Goal: Information Seeking & Learning: Check status

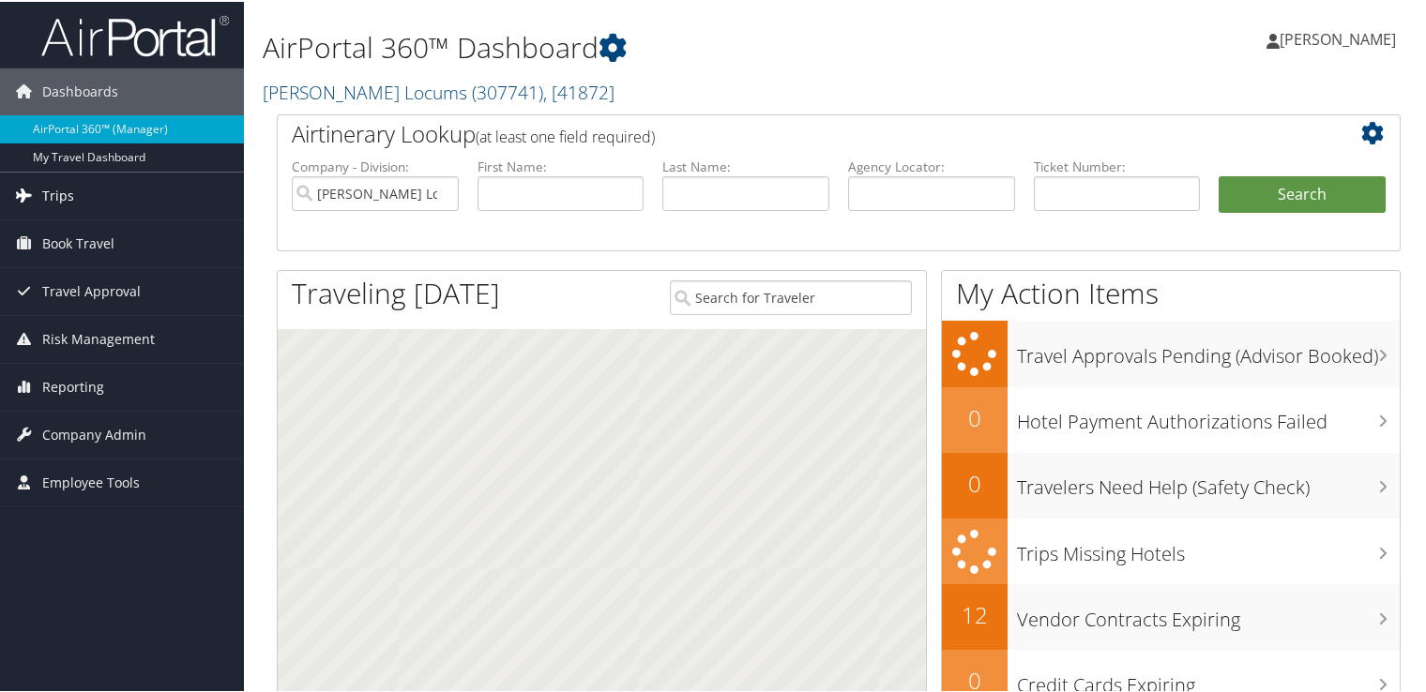
click at [83, 189] on link "Trips" at bounding box center [122, 194] width 244 height 47
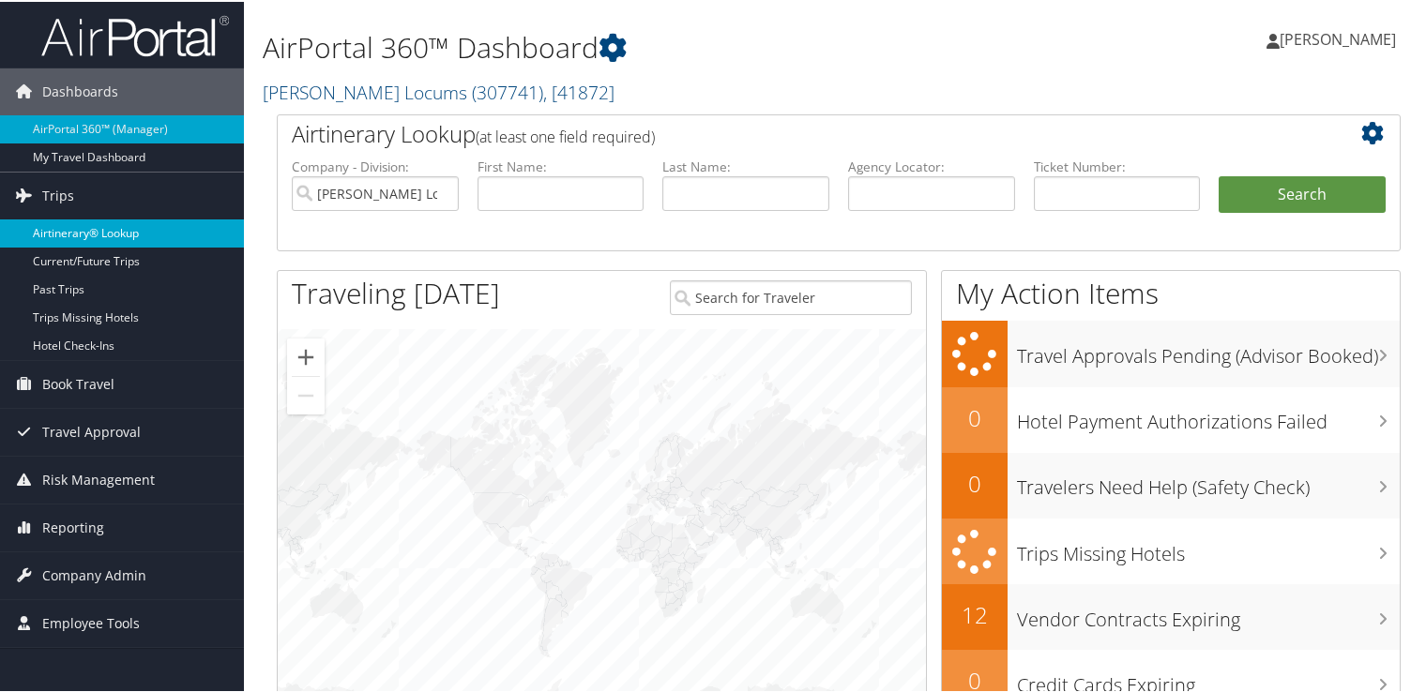
click at [106, 223] on link "Airtinerary® Lookup" at bounding box center [122, 232] width 244 height 28
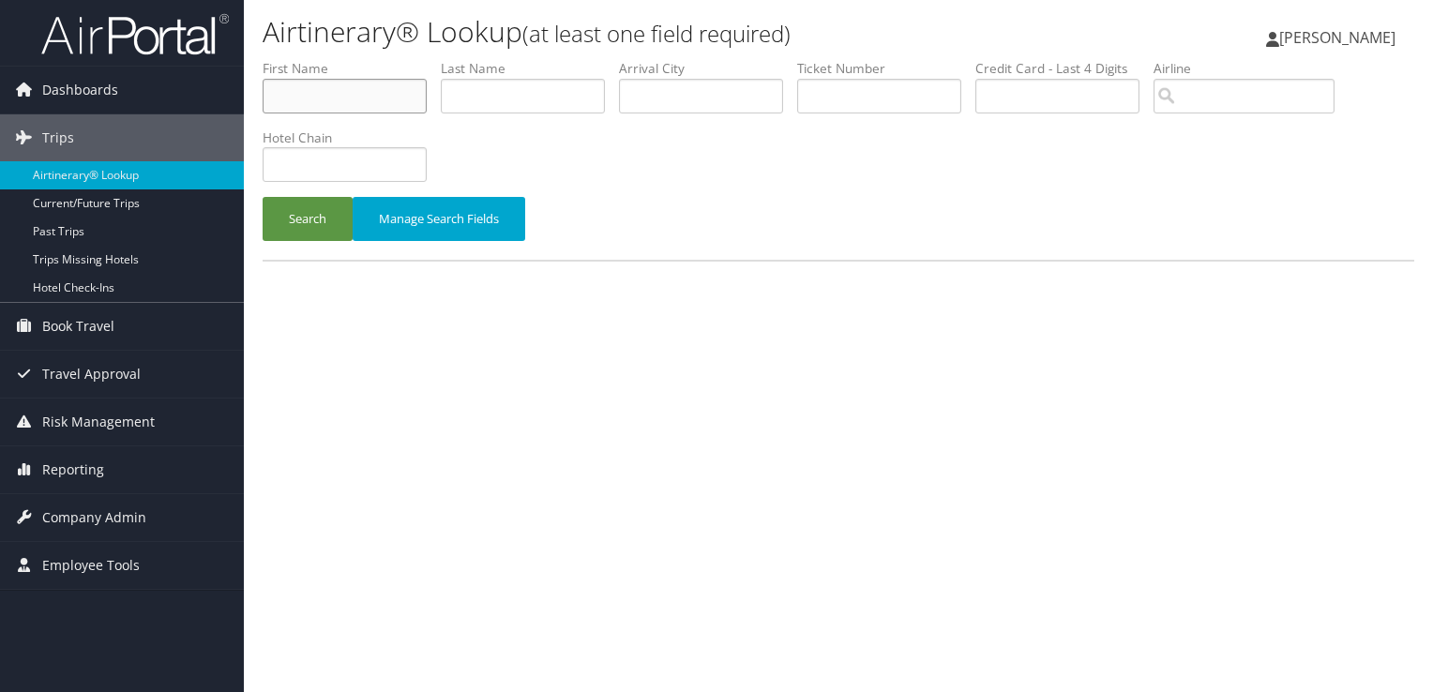
click at [342, 91] on input "text" at bounding box center [345, 96] width 164 height 35
type input "nabeel"
click at [263, 197] on button "Search" at bounding box center [308, 219] width 90 height 44
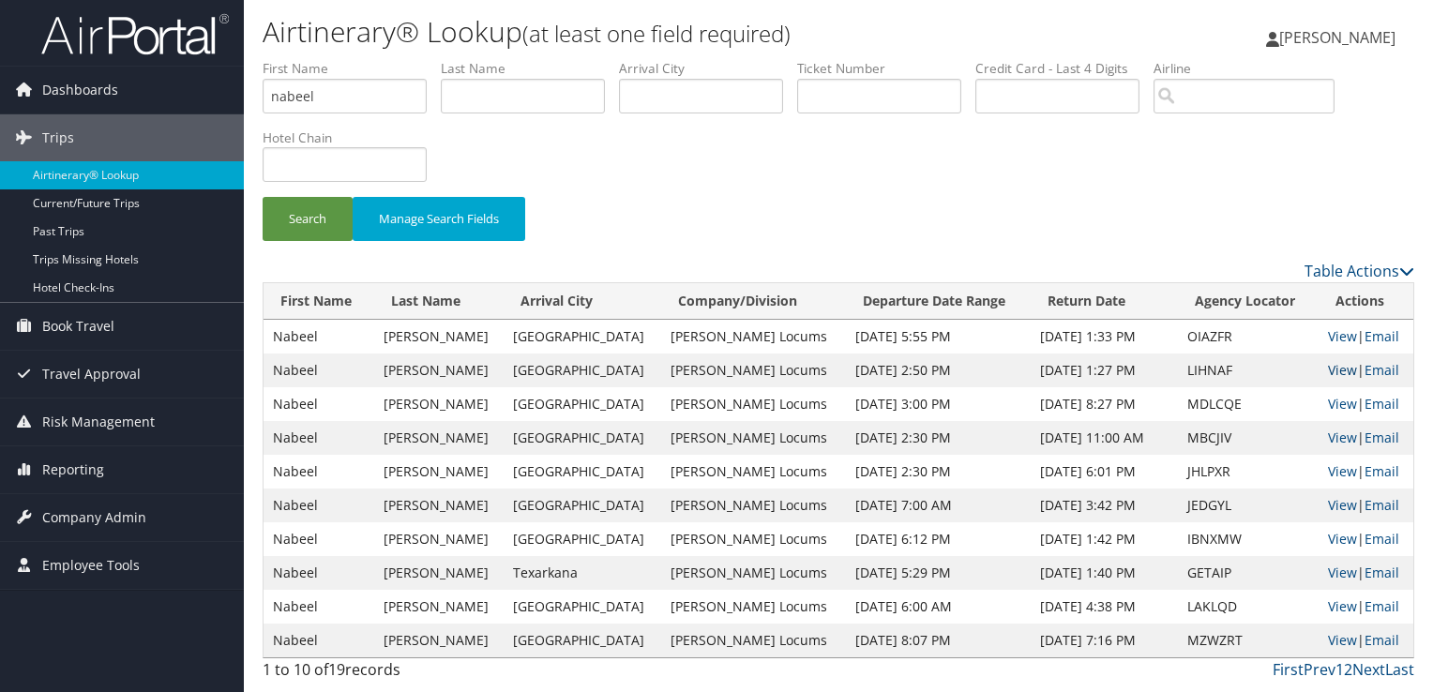
click at [1336, 370] on link "View" at bounding box center [1342, 370] width 29 height 18
click at [518, 108] on input "text" at bounding box center [523, 96] width 164 height 35
drag, startPoint x: 386, startPoint y: 103, endPoint x: 188, endPoint y: 96, distance: 199.0
click at [188, 96] on div "Dashboards AirPortal 360™ (Manager) My Travel Dashboard Trips Airtinerary® Look…" at bounding box center [716, 346] width 1433 height 692
click at [263, 197] on button "Search" at bounding box center [308, 219] width 90 height 44
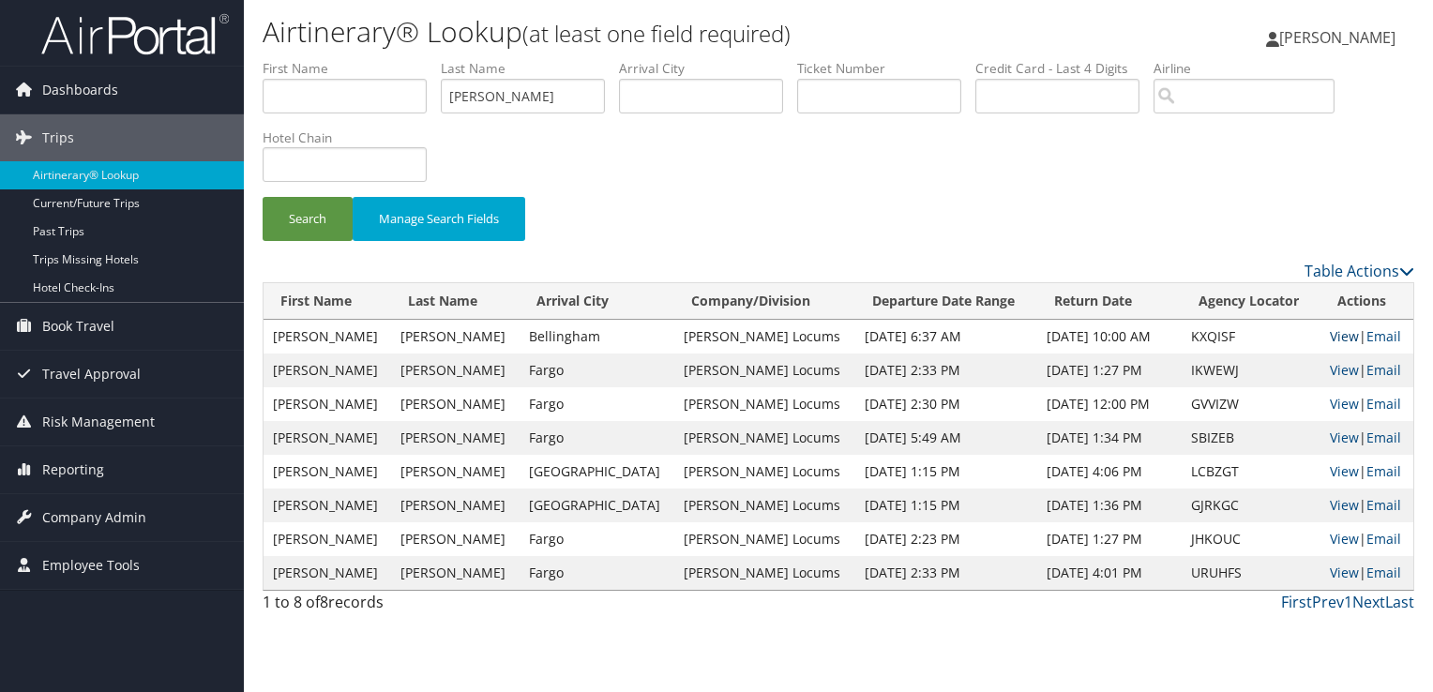
click at [1333, 337] on link "View" at bounding box center [1344, 336] width 29 height 18
drag, startPoint x: 538, startPoint y: 100, endPoint x: 364, endPoint y: 85, distance: 175.1
click at [364, 59] on ul "First Name Last Name schmoker Departure City Arrival City Company/Division Airp…" at bounding box center [839, 59] width 1152 height 0
click at [263, 197] on button "Search" at bounding box center [308, 219] width 90 height 44
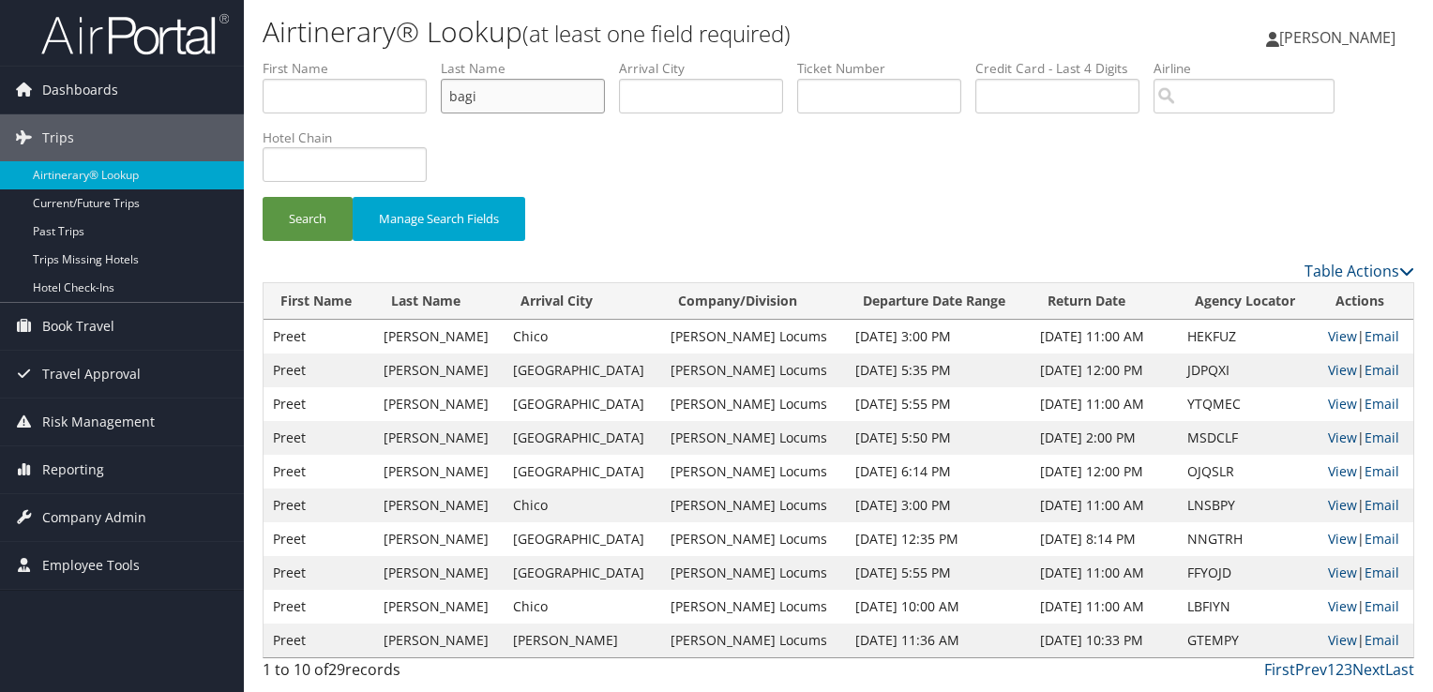
drag, startPoint x: 395, startPoint y: 89, endPoint x: 370, endPoint y: 88, distance: 25.3
click at [370, 59] on ul "First Name Last Name bagi Departure City Arrival City Company/Division Airport/…" at bounding box center [839, 59] width 1152 height 0
type input "geraci"
click at [263, 197] on button "Search" at bounding box center [308, 219] width 90 height 44
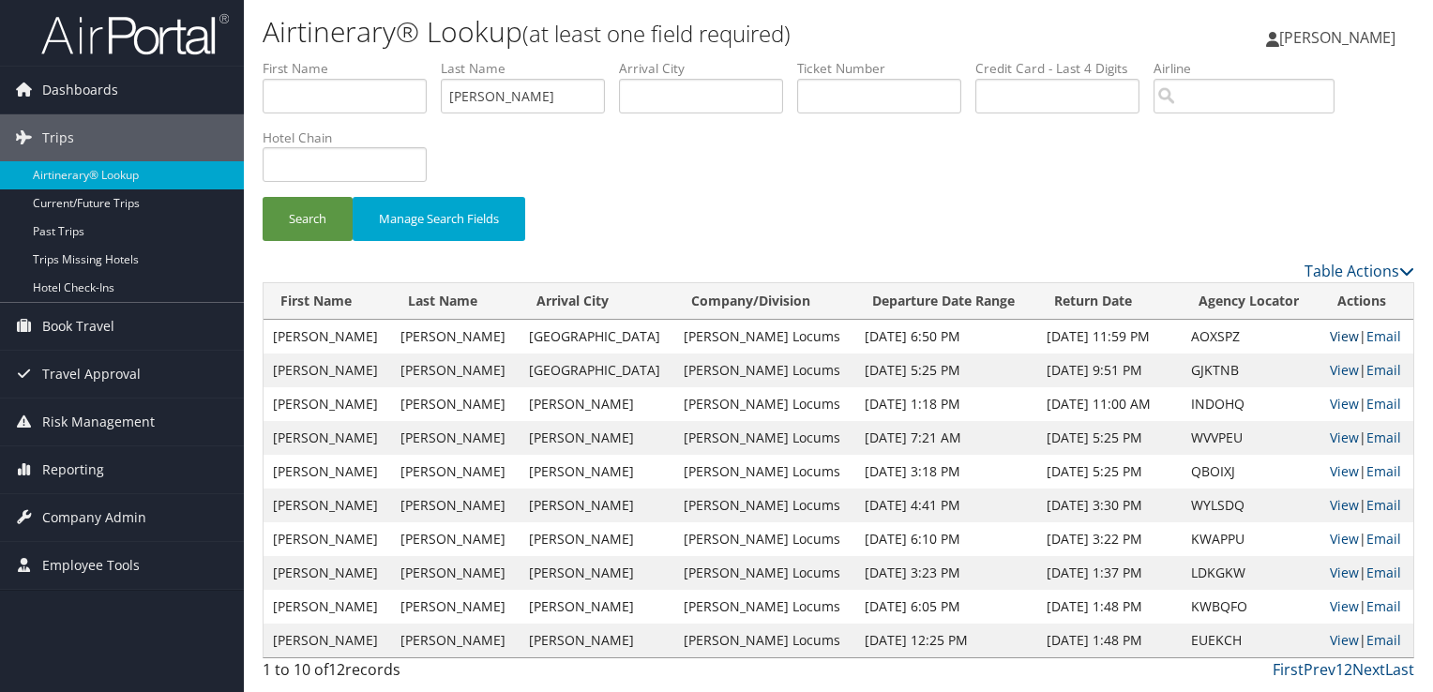
click at [1330, 338] on link "View" at bounding box center [1344, 336] width 29 height 18
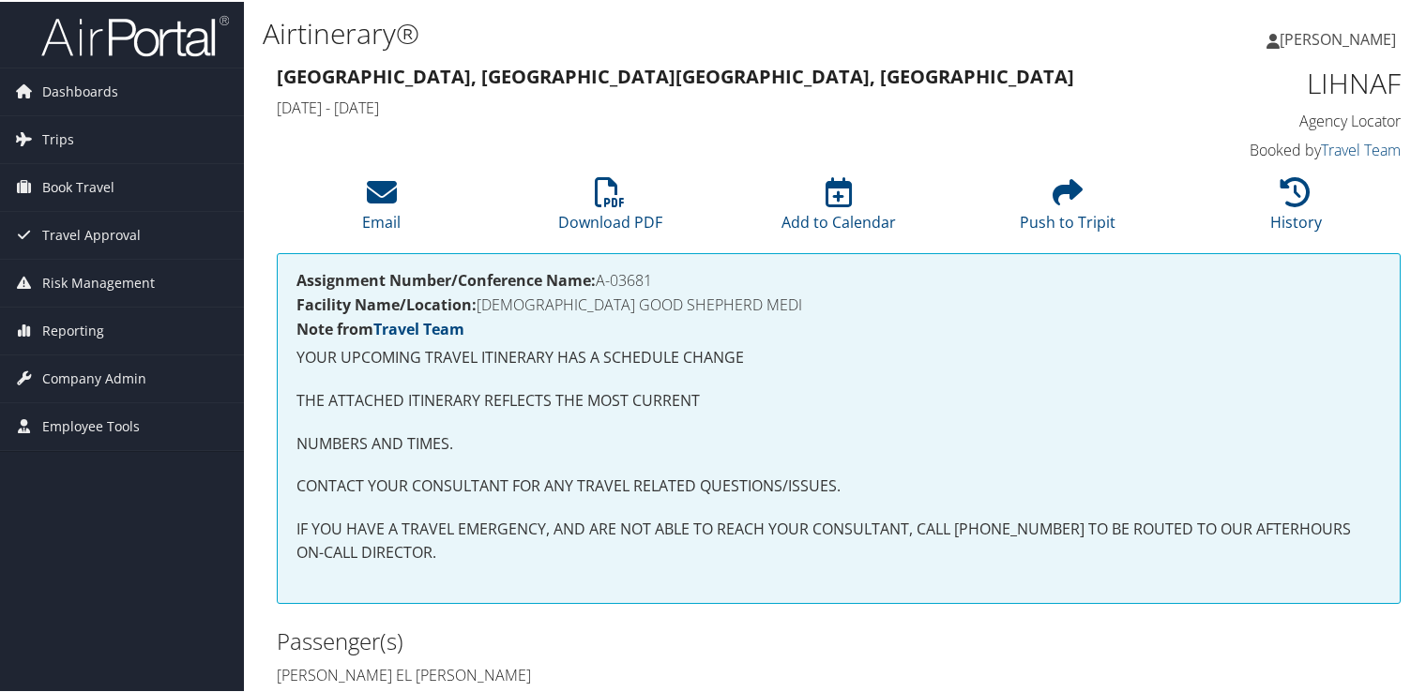
drag, startPoint x: 668, startPoint y: 276, endPoint x: 600, endPoint y: 280, distance: 67.7
click at [600, 280] on h4 "Assignment Number/Conference Name: A-03681" at bounding box center [838, 278] width 1084 height 15
copy h4 "A-03681"
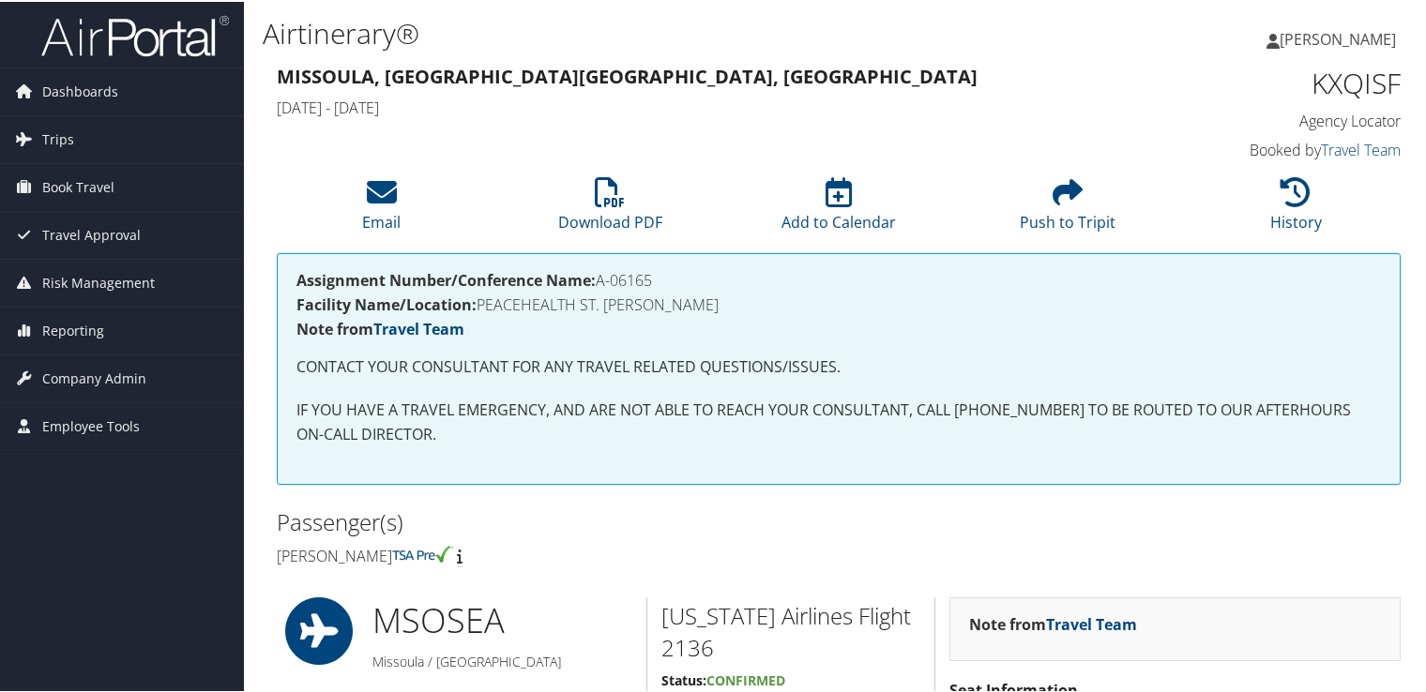
drag, startPoint x: 681, startPoint y: 277, endPoint x: 672, endPoint y: 278, distance: 9.4
click at [672, 278] on h4 "Assignment Number/Conference Name: A-06165" at bounding box center [838, 278] width 1084 height 15
drag, startPoint x: 662, startPoint y: 280, endPoint x: 602, endPoint y: 275, distance: 60.3
click at [602, 275] on h4 "Assignment Number/Conference Name: A-06267" at bounding box center [838, 278] width 1084 height 15
copy h4 "A-06267"
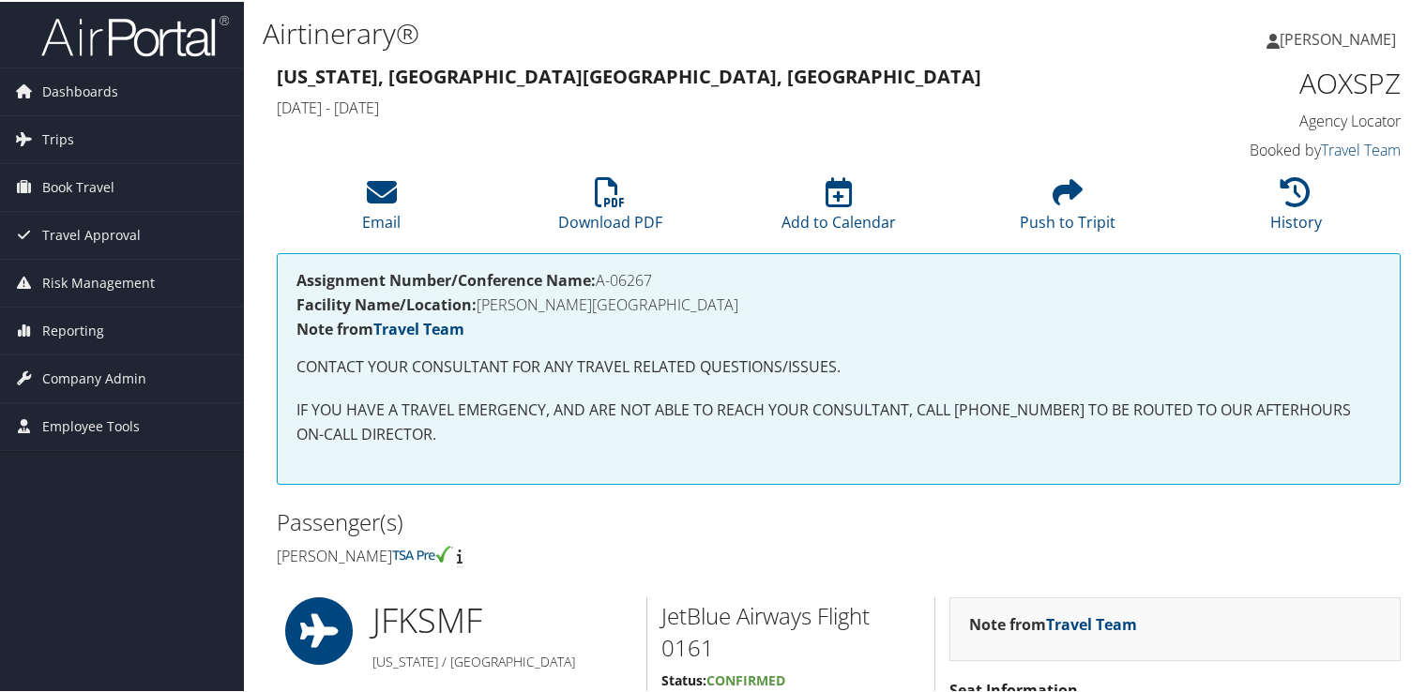
copy h4 "A-06267"
